Goal: Information Seeking & Learning: Check status

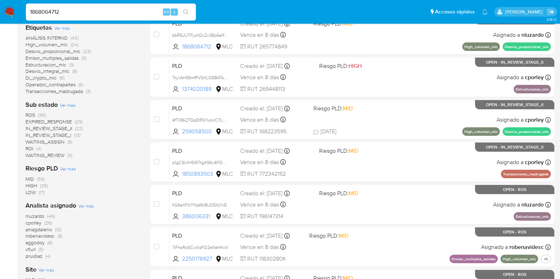
scroll to position [177, 0]
type input "1868064712"
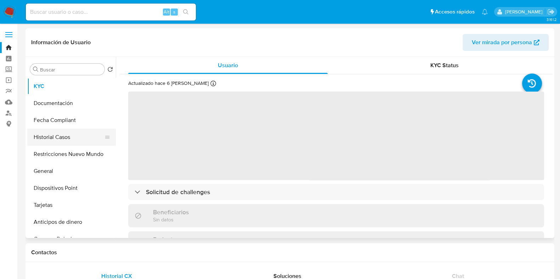
click at [62, 134] on button "Historial Casos" at bounding box center [68, 137] width 83 height 17
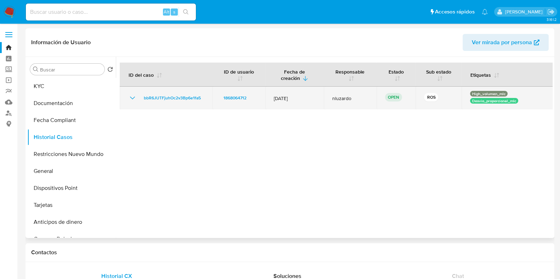
select select "10"
drag, startPoint x: 273, startPoint y: 99, endPoint x: 297, endPoint y: 96, distance: 24.3
click at [297, 96] on span "[DATE]" at bounding box center [294, 98] width 41 height 6
click at [478, 91] on p "High_volumen_mlc" at bounding box center [489, 94] width 38 height 6
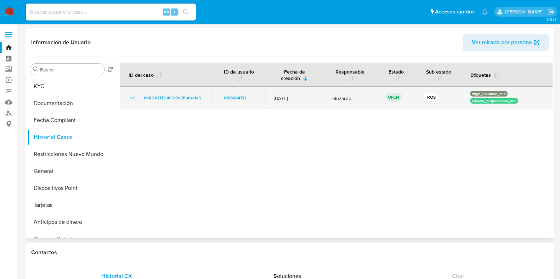
click at [481, 97] on div "High_volumen_mlc Desvio_proporcional_mlc" at bounding box center [507, 98] width 74 height 14
click at [424, 98] on p "ROS" at bounding box center [431, 97] width 14 height 9
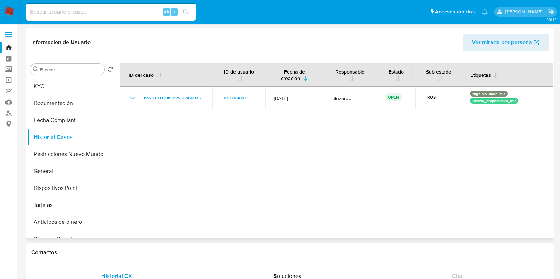
click at [437, 148] on div at bounding box center [334, 147] width 437 height 181
